Goal: Check status: Check status

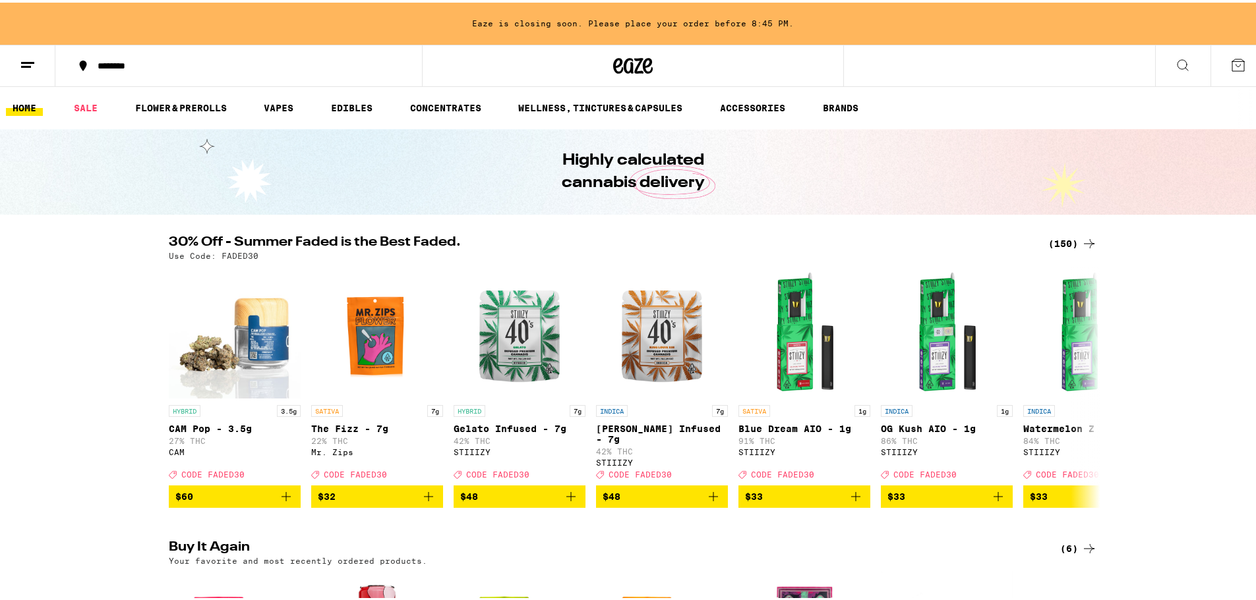
click at [28, 64] on line at bounding box center [26, 64] width 10 height 0
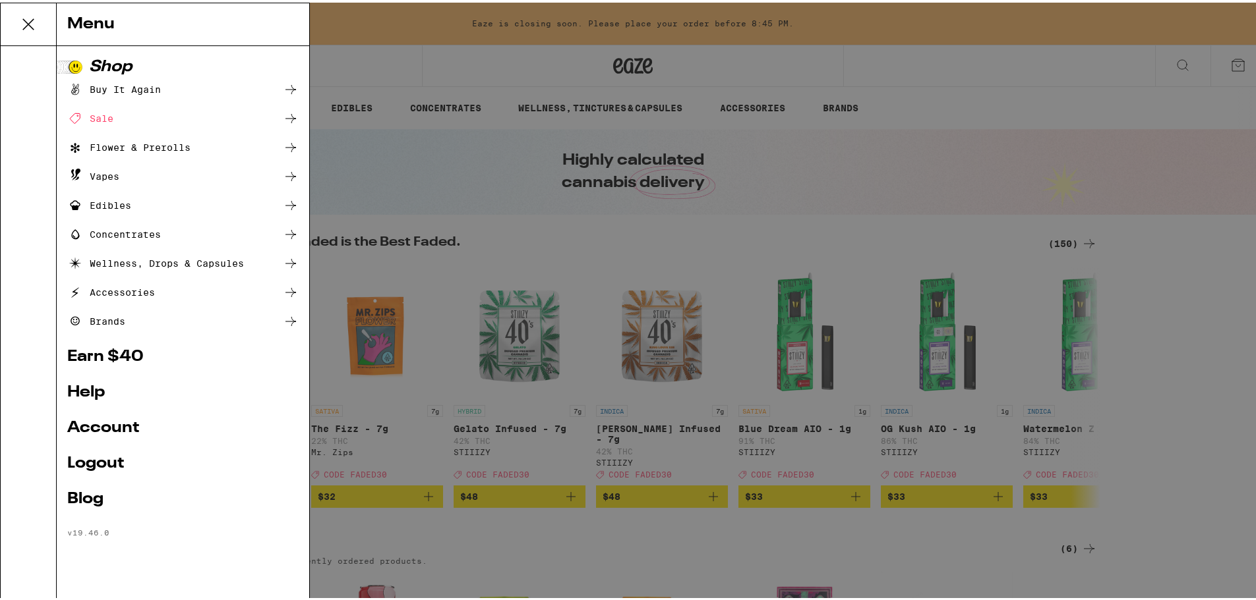
click at [127, 428] on link "Account" at bounding box center [182, 426] width 231 height 16
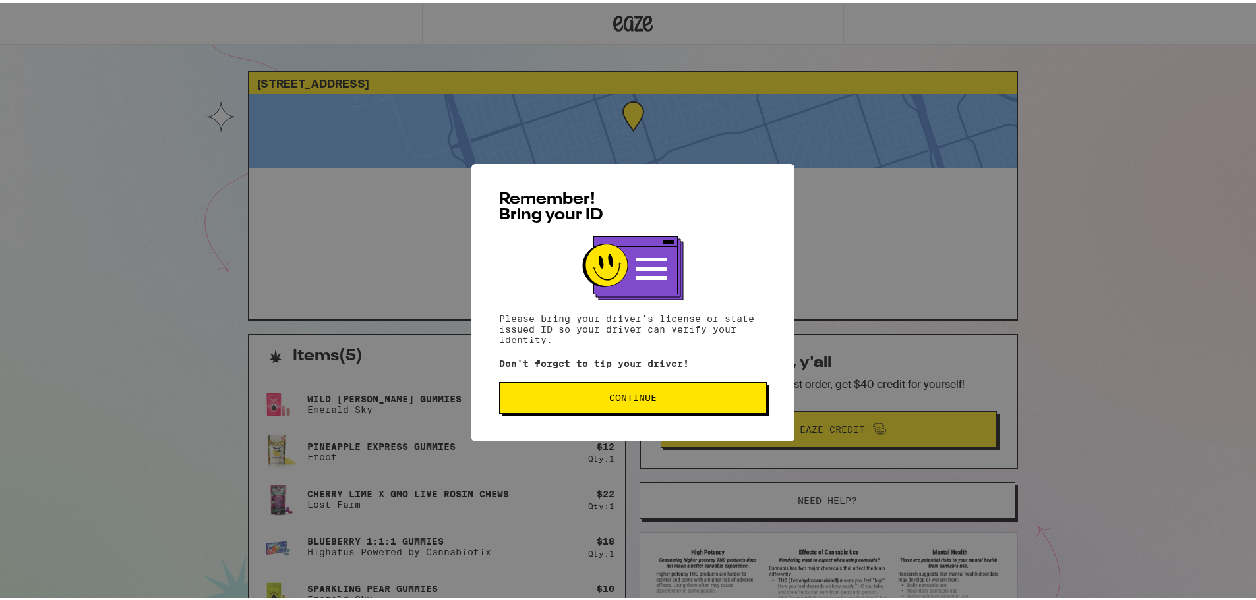
click at [711, 380] on div "Remember! Bring your ID Please bring your driver's license or state issued ID s…" at bounding box center [632, 299] width 323 height 277
click at [701, 393] on button "Continue" at bounding box center [633, 396] width 268 height 32
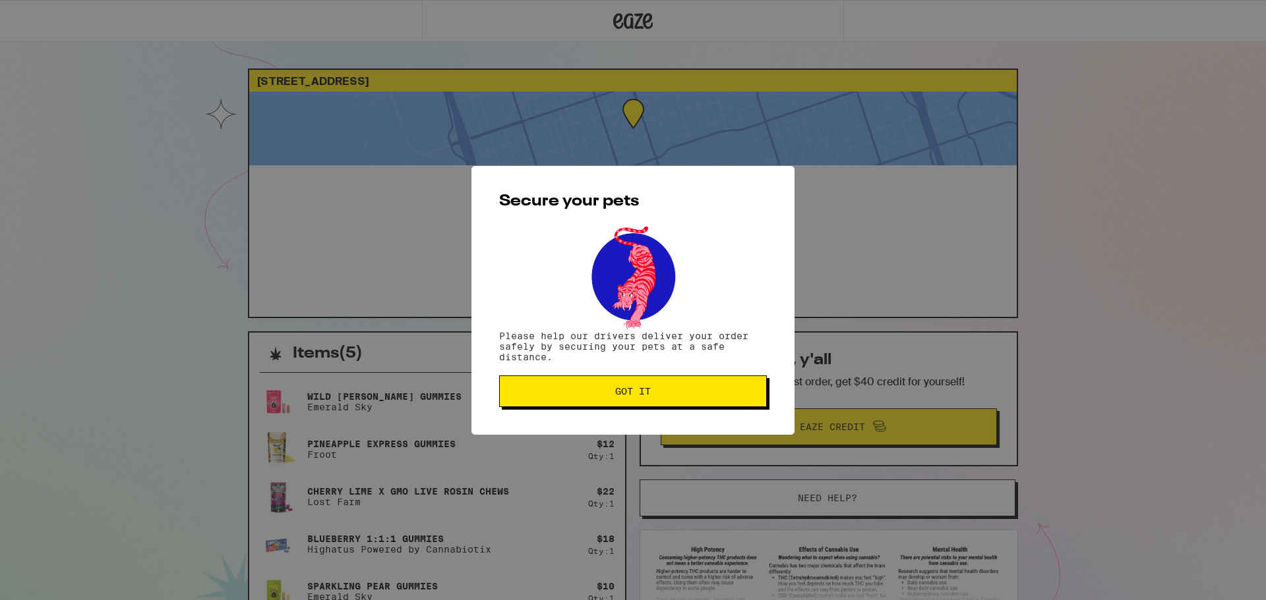
click at [724, 387] on button "Got it" at bounding box center [633, 392] width 268 height 32
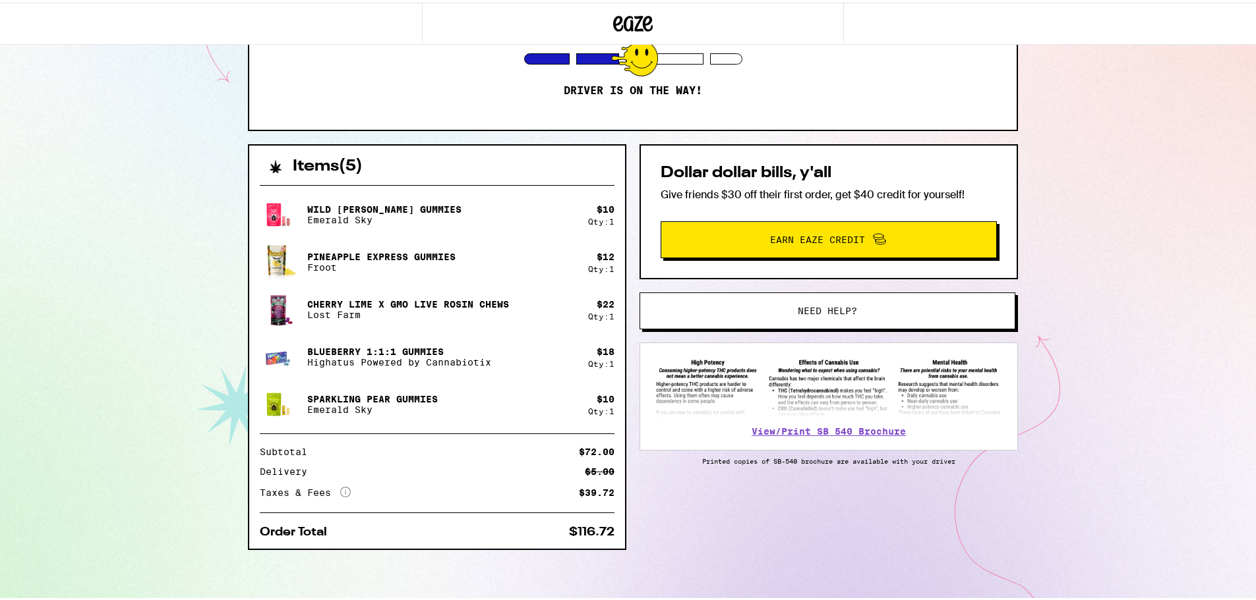
scroll to position [58, 0]
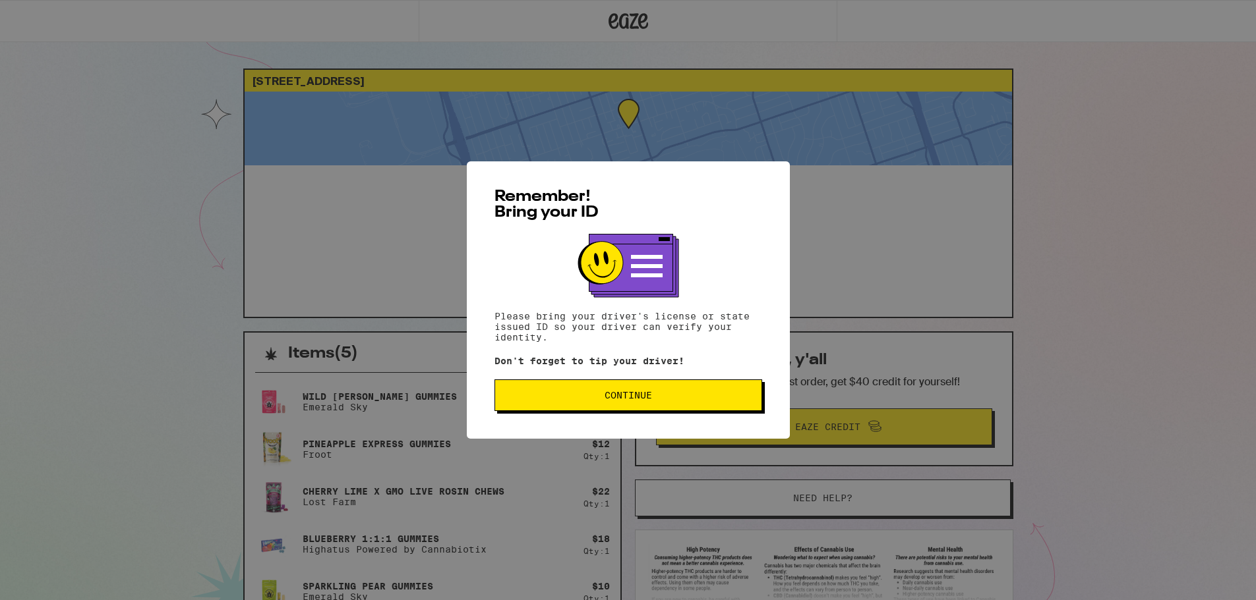
scroll to position [58, 0]
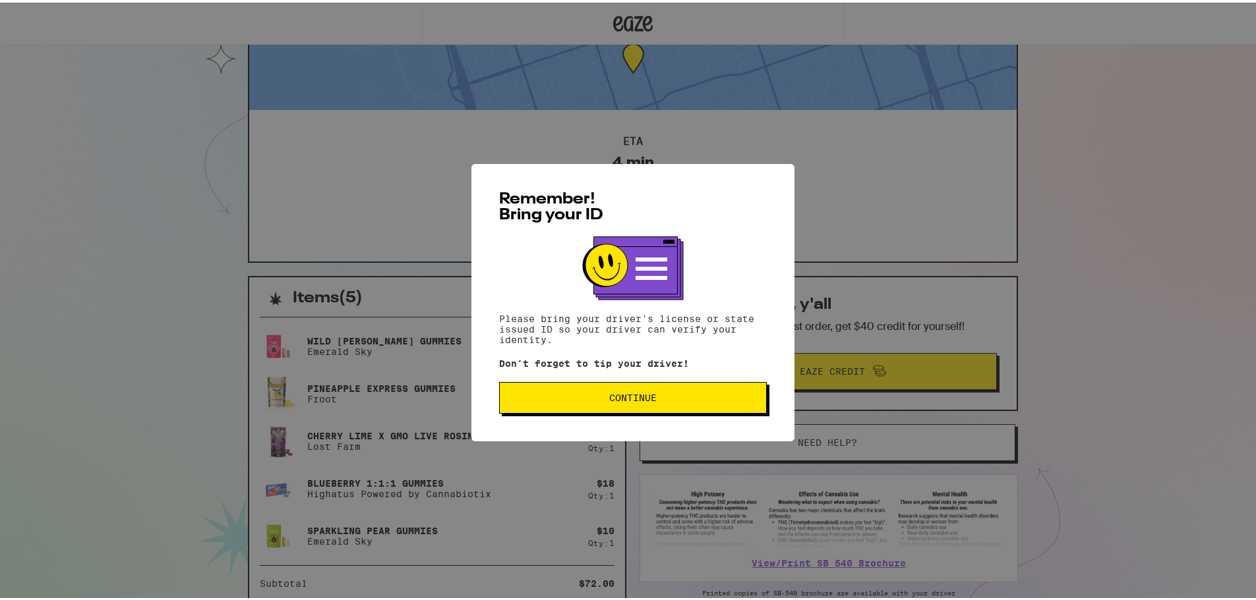
click at [647, 392] on span "Continue" at bounding box center [632, 395] width 47 height 9
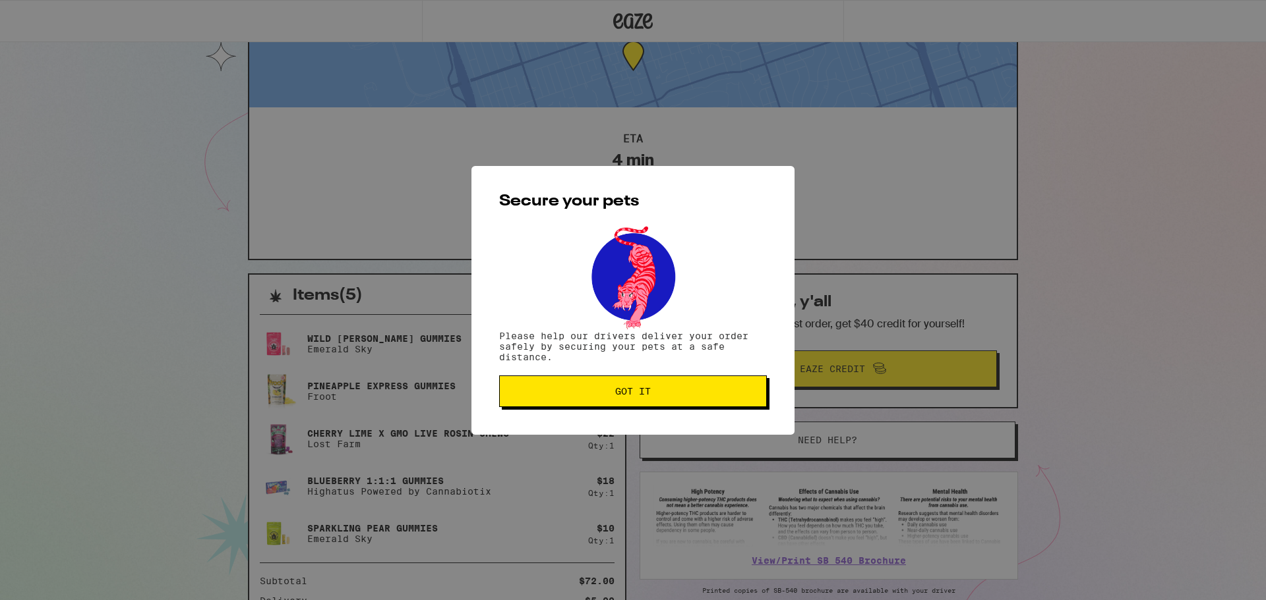
drag, startPoint x: 600, startPoint y: 392, endPoint x: 731, endPoint y: 370, distance: 132.3
click at [601, 392] on span "Got it" at bounding box center [632, 391] width 245 height 9
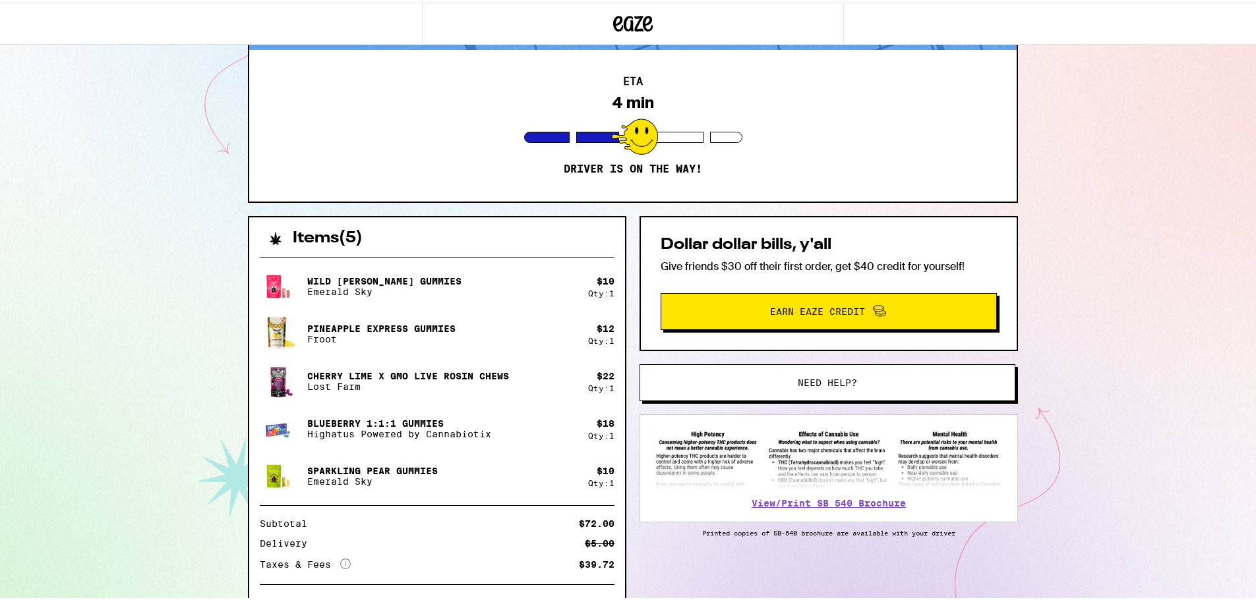
scroll to position [190, 0]
